Goal: Information Seeking & Learning: Check status

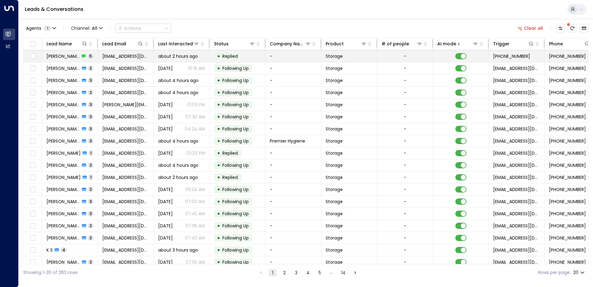
click at [225, 59] on div "• Replied" at bounding box center [227, 55] width 27 height 7
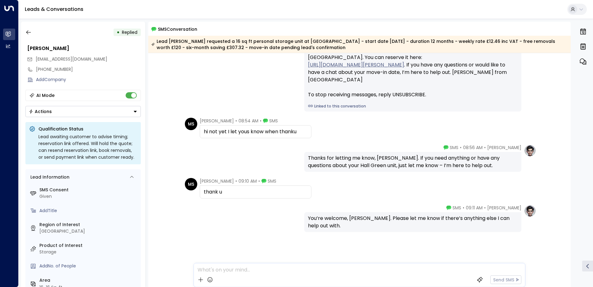
scroll to position [52, 0]
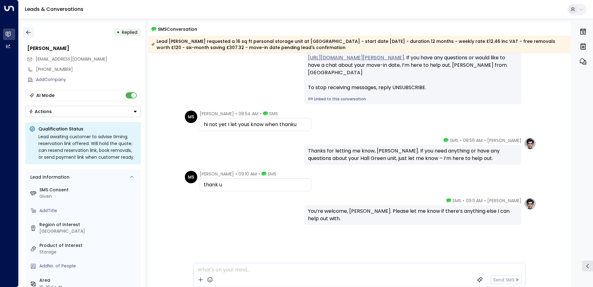
click at [33, 32] on button "button" at bounding box center [28, 32] width 11 height 11
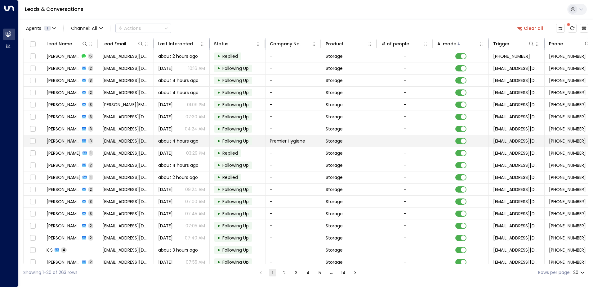
click at [164, 142] on span "about 4 hours ago" at bounding box center [178, 141] width 40 height 6
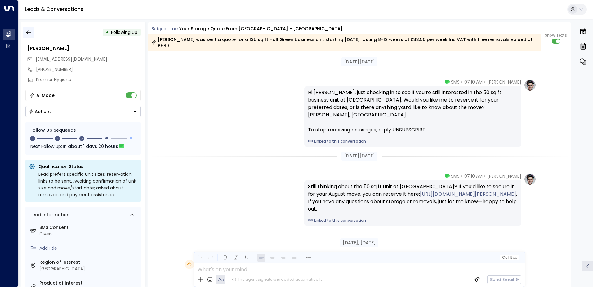
click at [29, 33] on icon "button" at bounding box center [28, 32] width 6 height 6
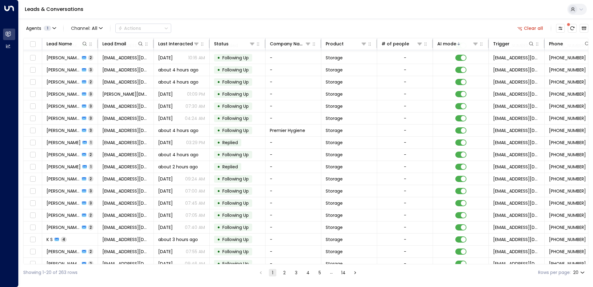
scroll to position [2, 0]
